Goal: Transaction & Acquisition: Purchase product/service

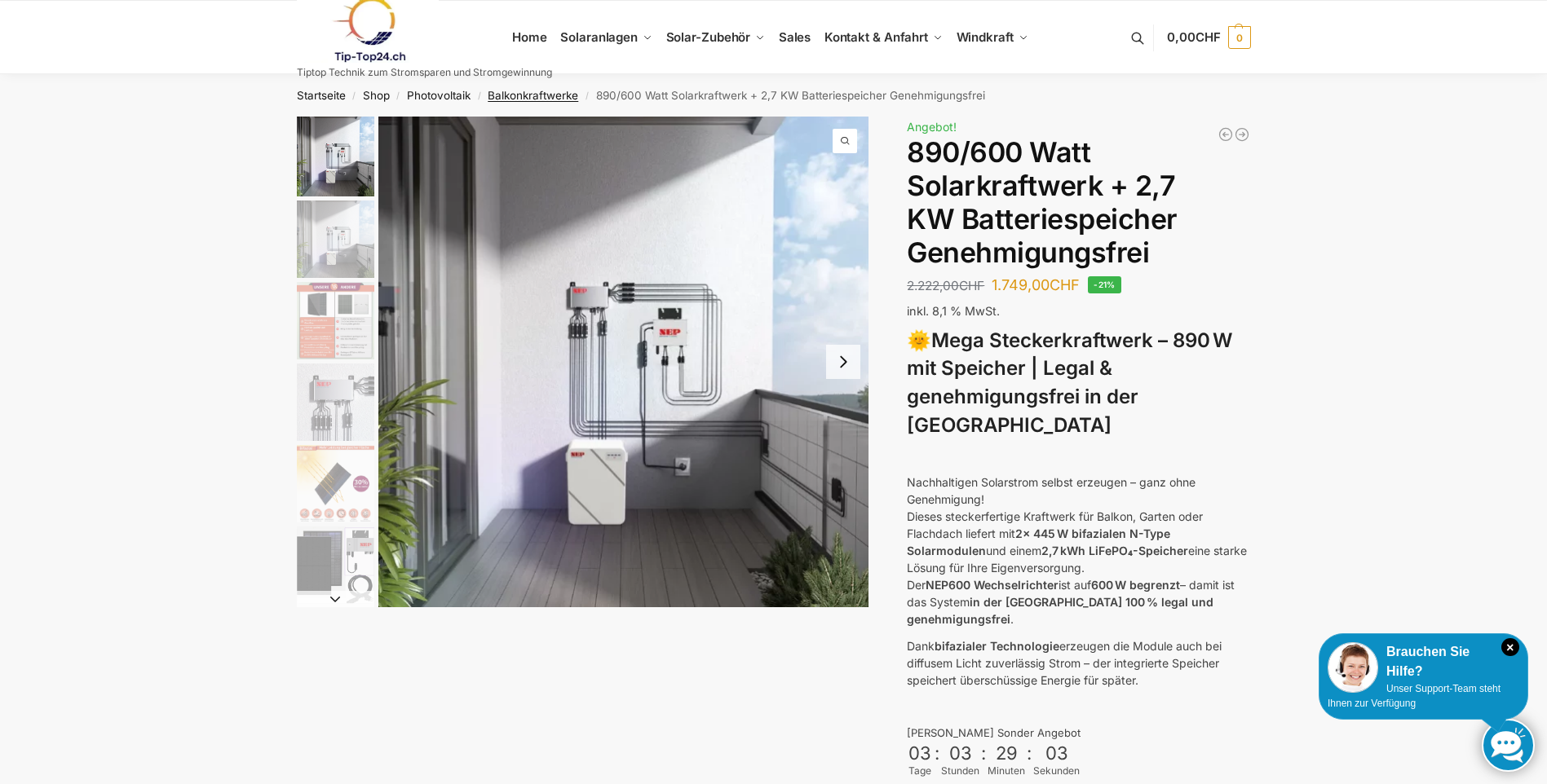
click at [528, 93] on link "Balkonkraftwerke" at bounding box center [533, 95] width 91 height 13
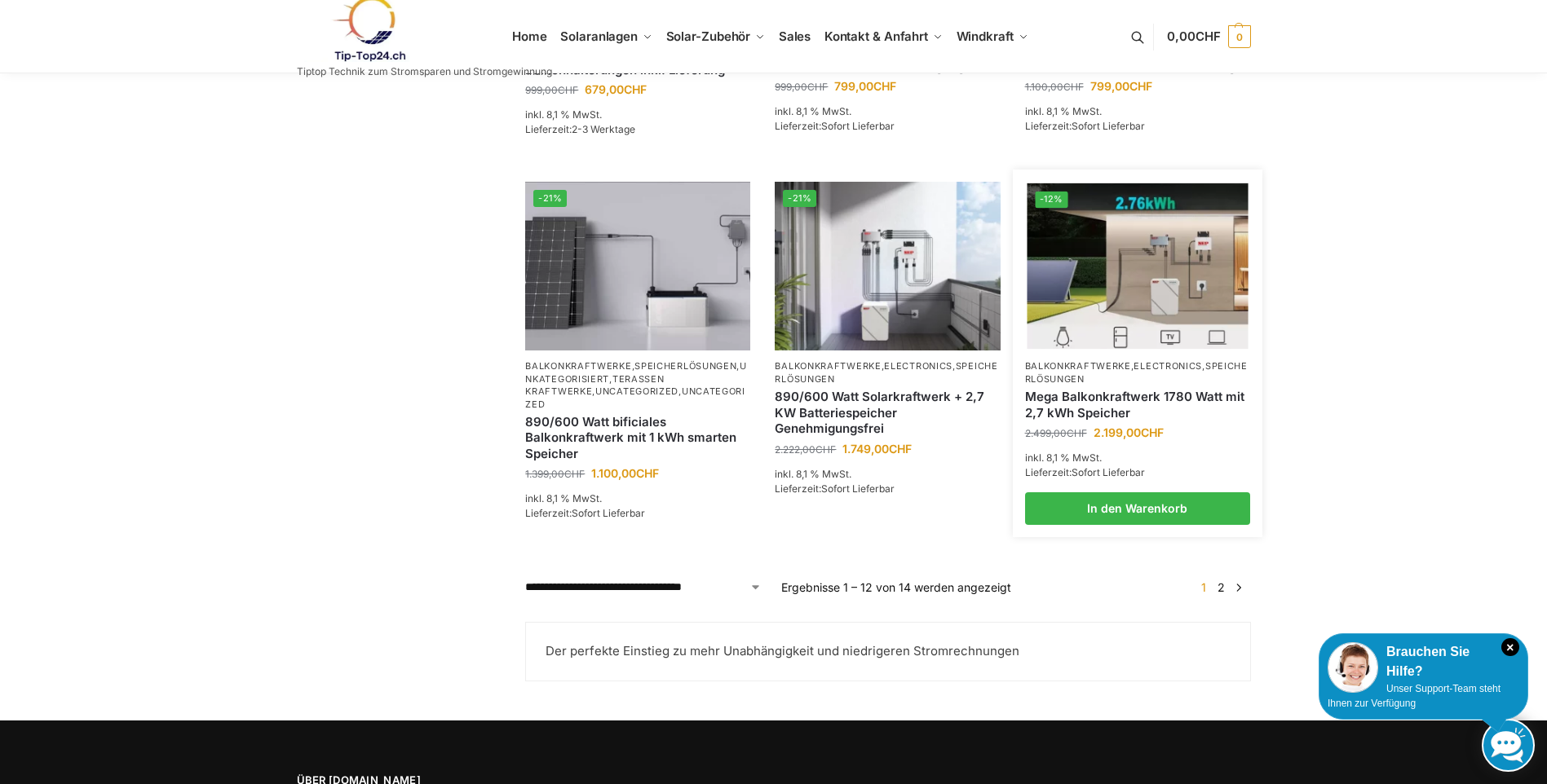
scroll to position [1304, 0]
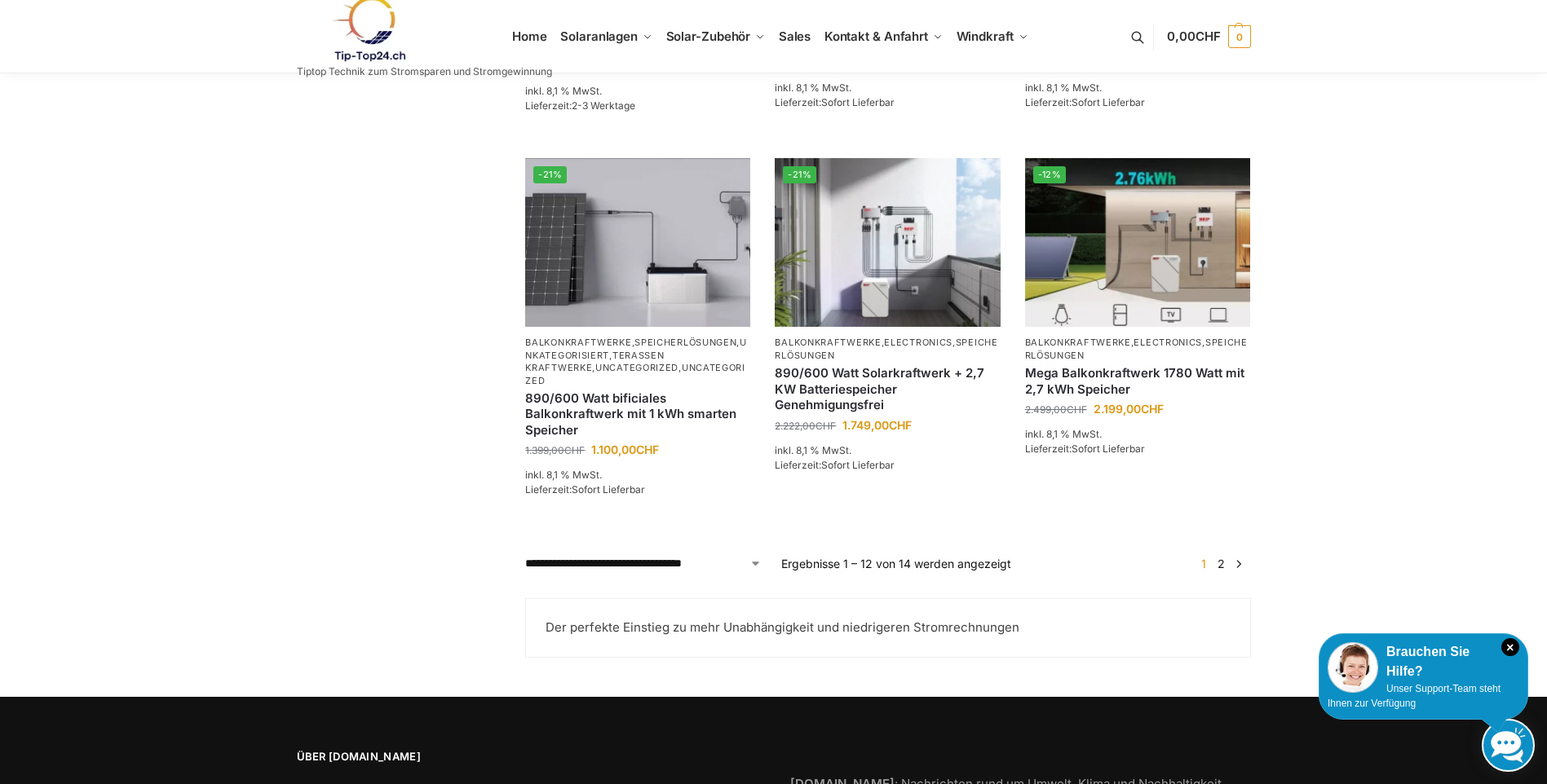
click at [1223, 570] on link "2" at bounding box center [1220, 564] width 15 height 13
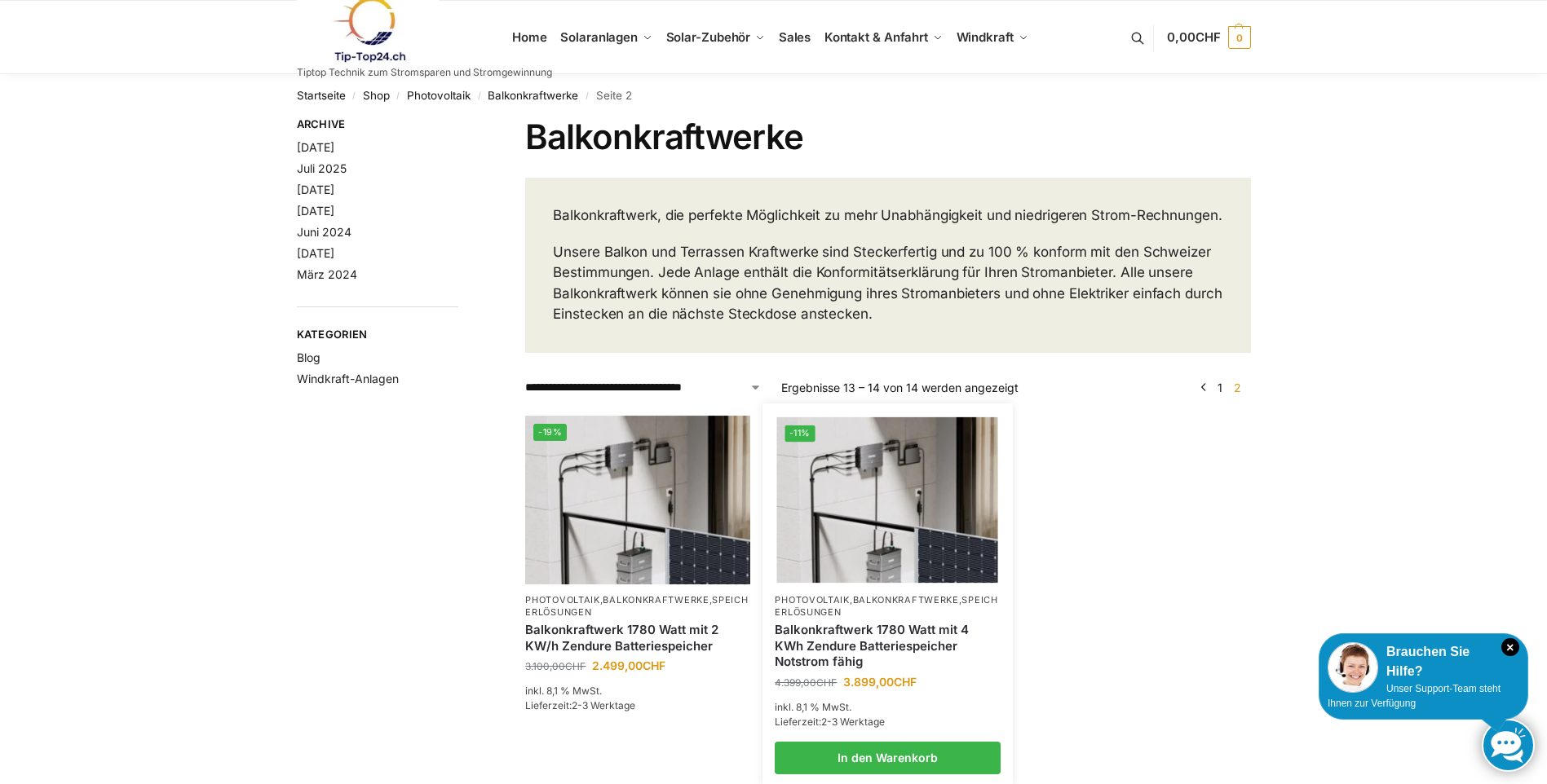
click at [873, 606] on link "Balkonkraftwerke" at bounding box center [906, 600] width 106 height 12
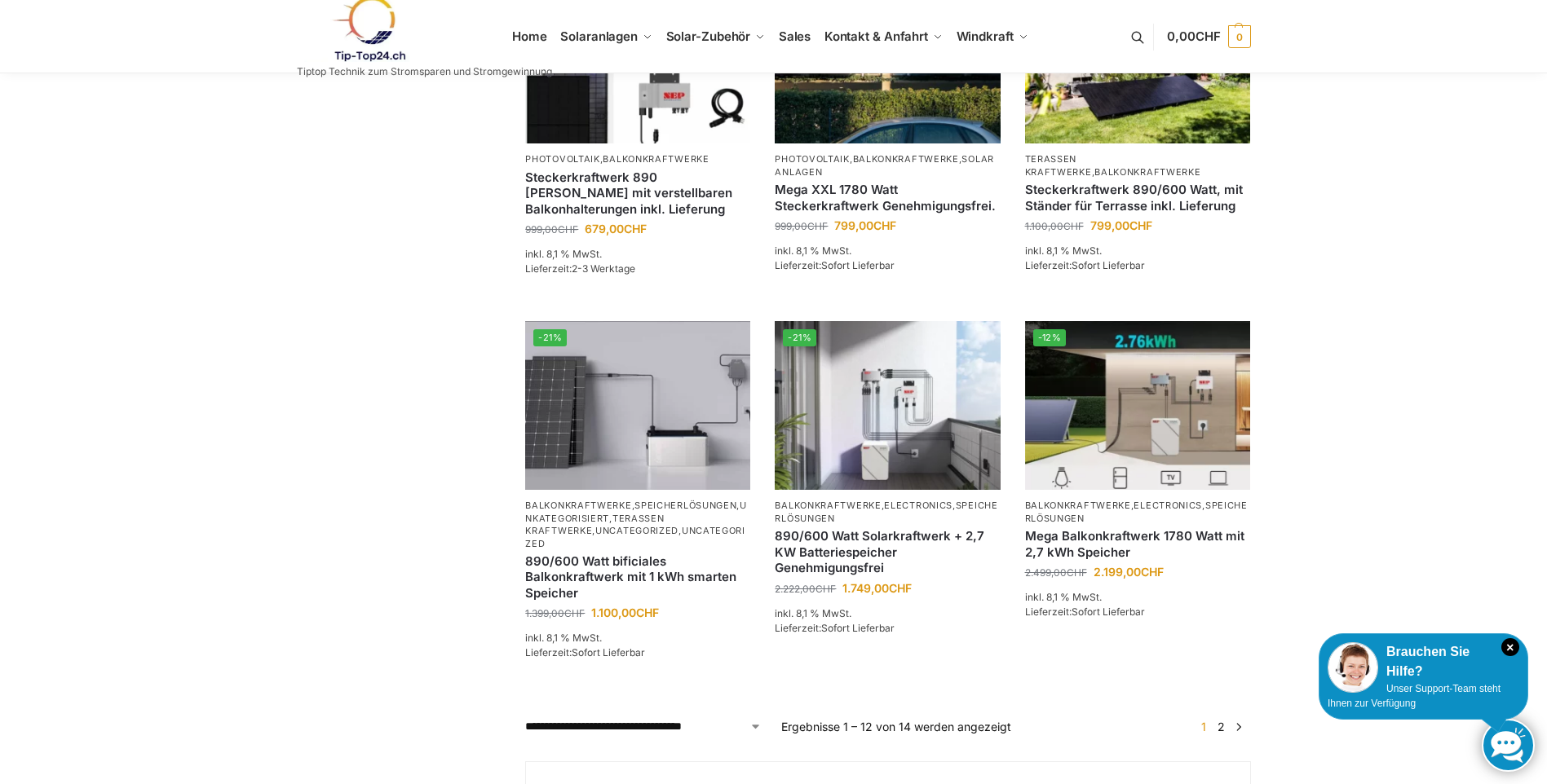
scroll to position [1467, 0]
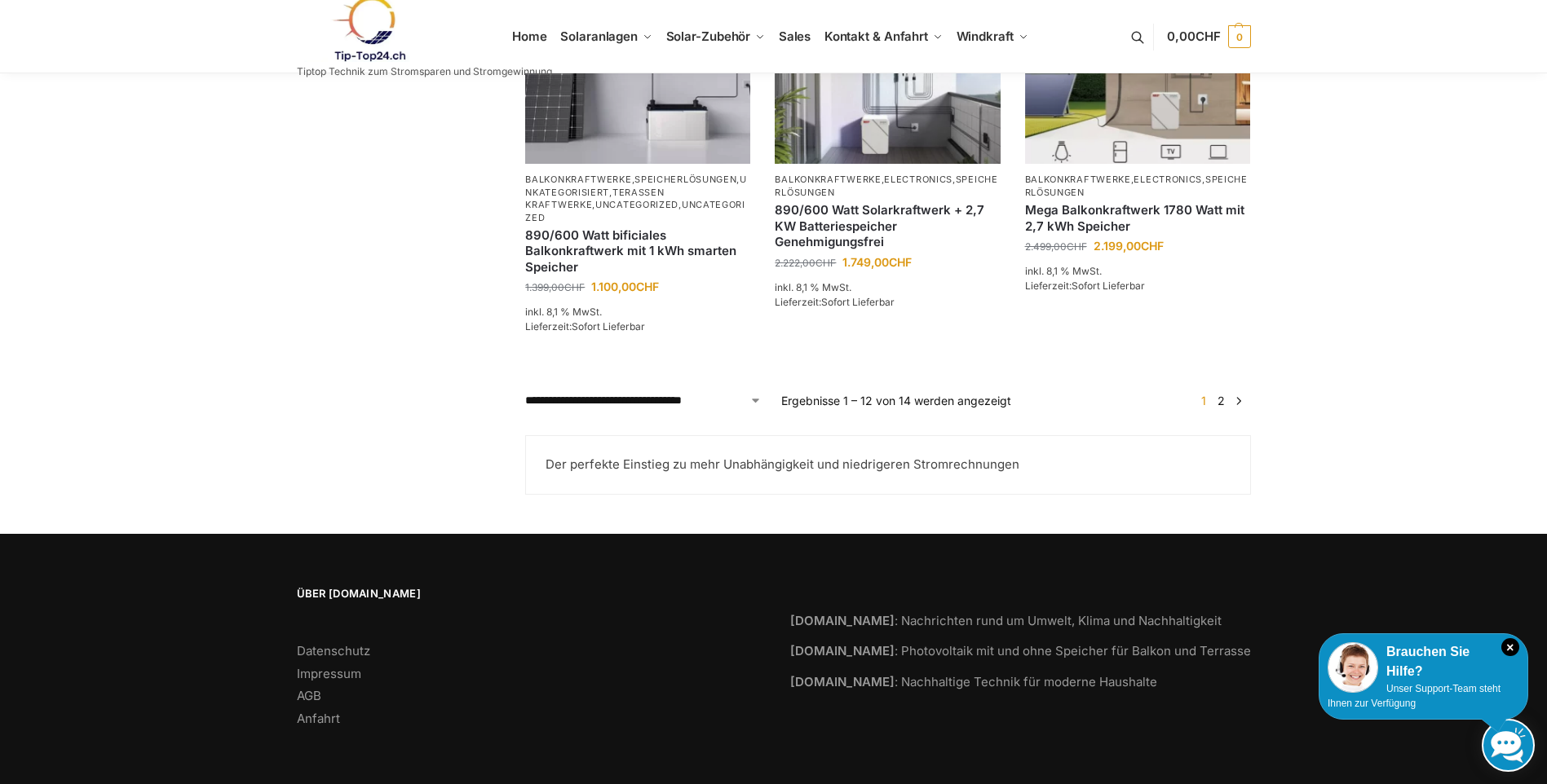
click at [1216, 407] on link "2" at bounding box center [1220, 400] width 15 height 13
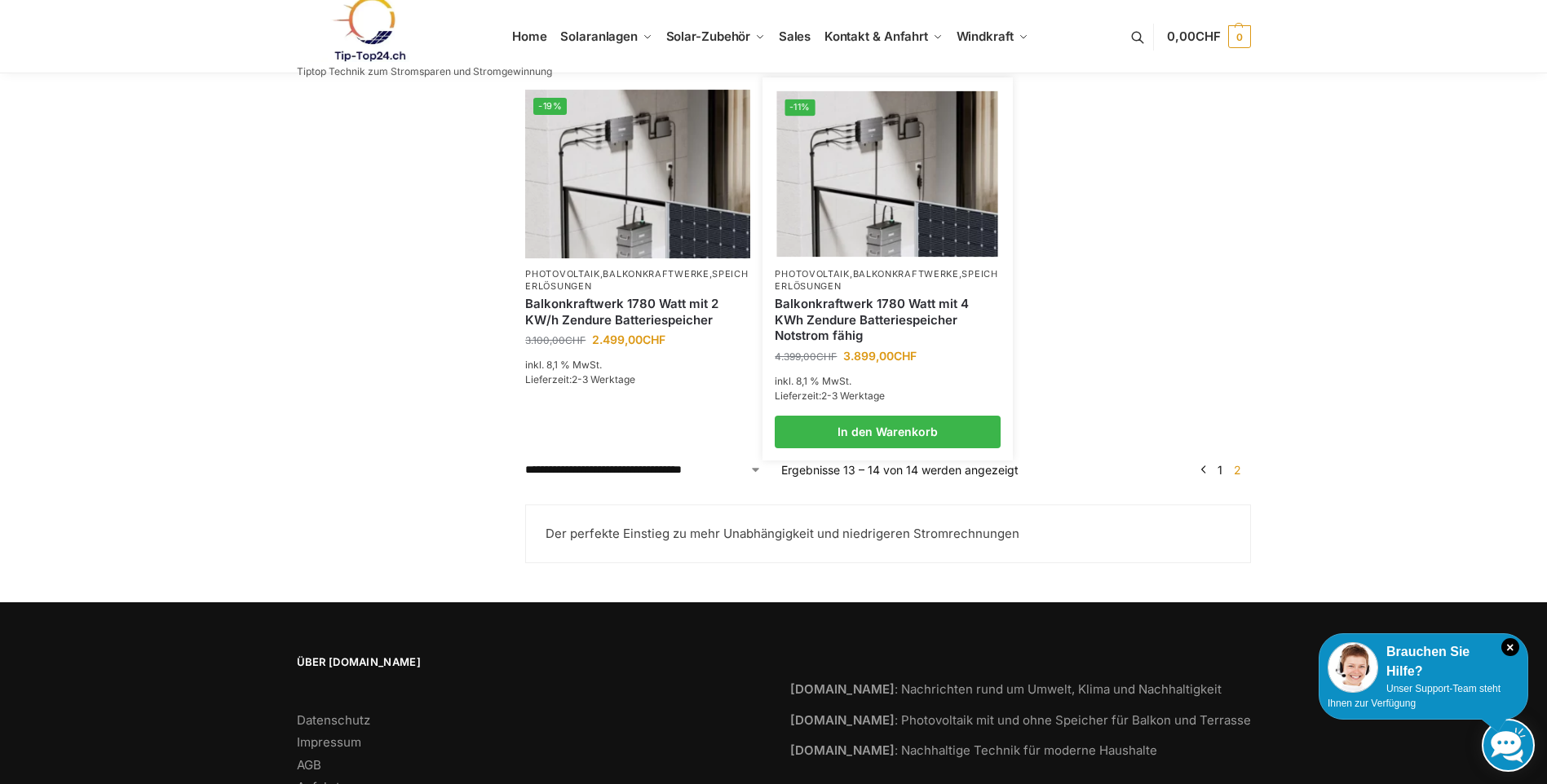
click at [889, 335] on link "Balkonkraftwerk 1780 Watt mit 4 KWh Zendure Batteriespeicher Notstrom fähig" at bounding box center [886, 320] width 225 height 48
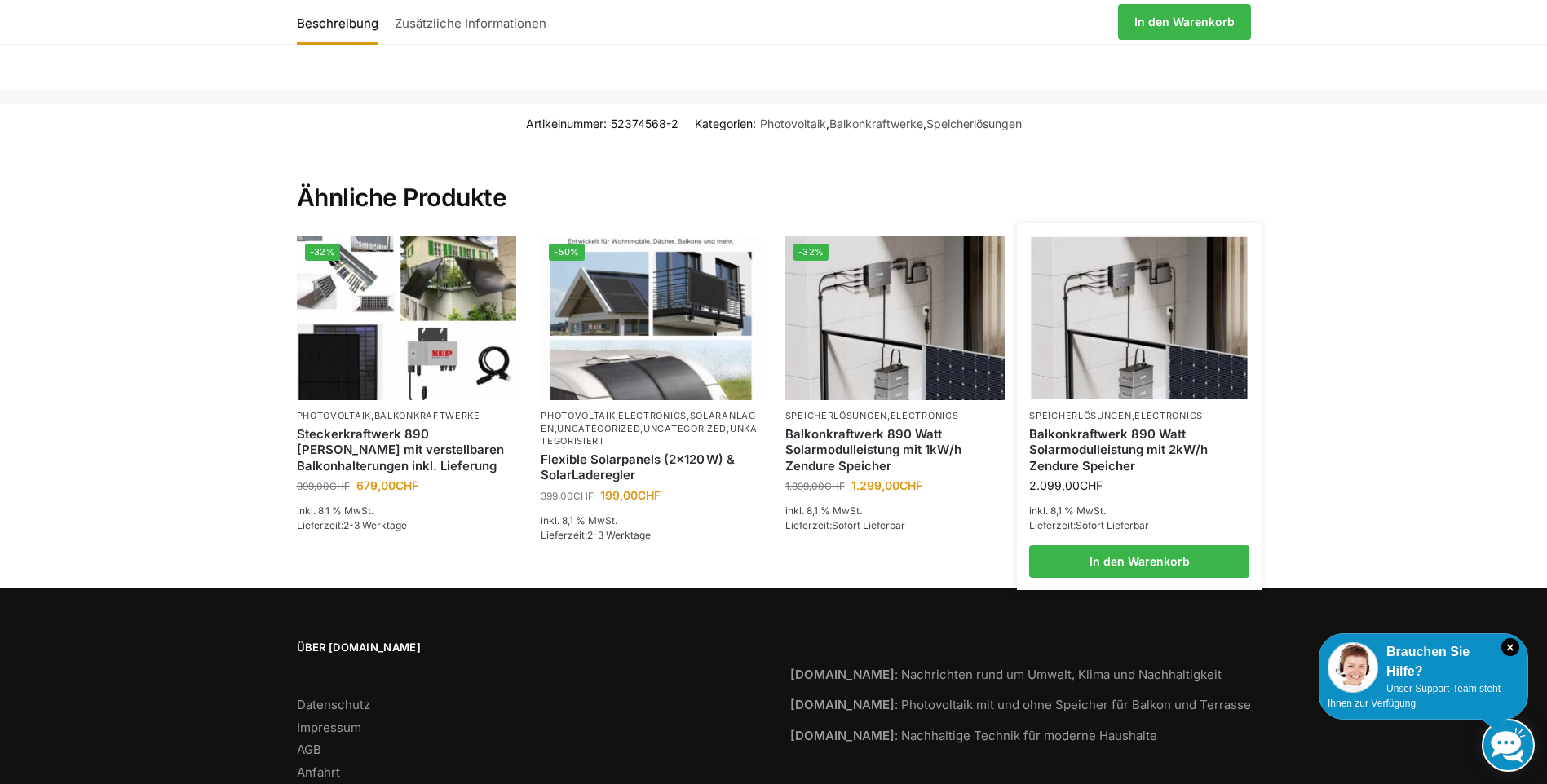
scroll to position [3335, 0]
